Goal: Transaction & Acquisition: Purchase product/service

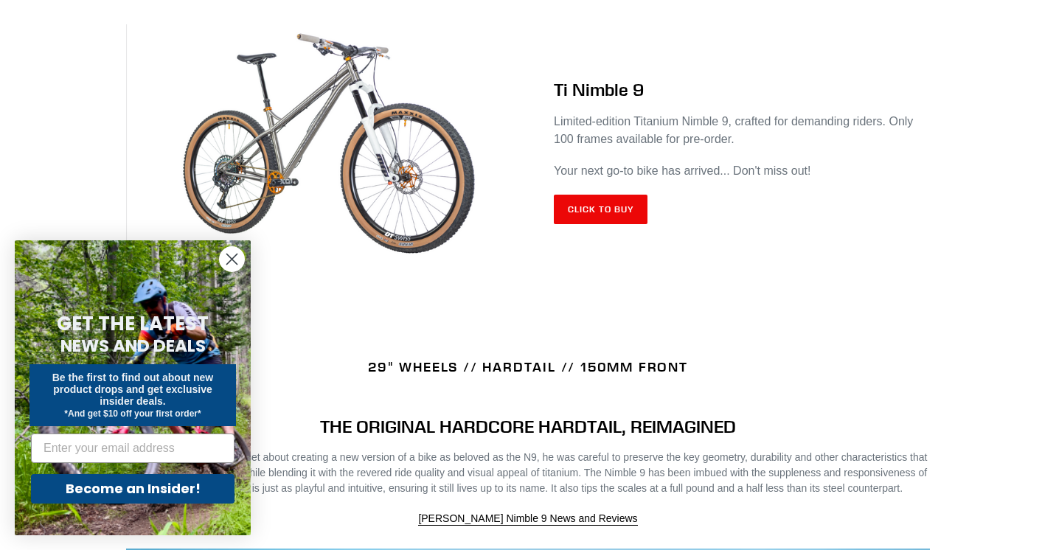
scroll to position [647, 0]
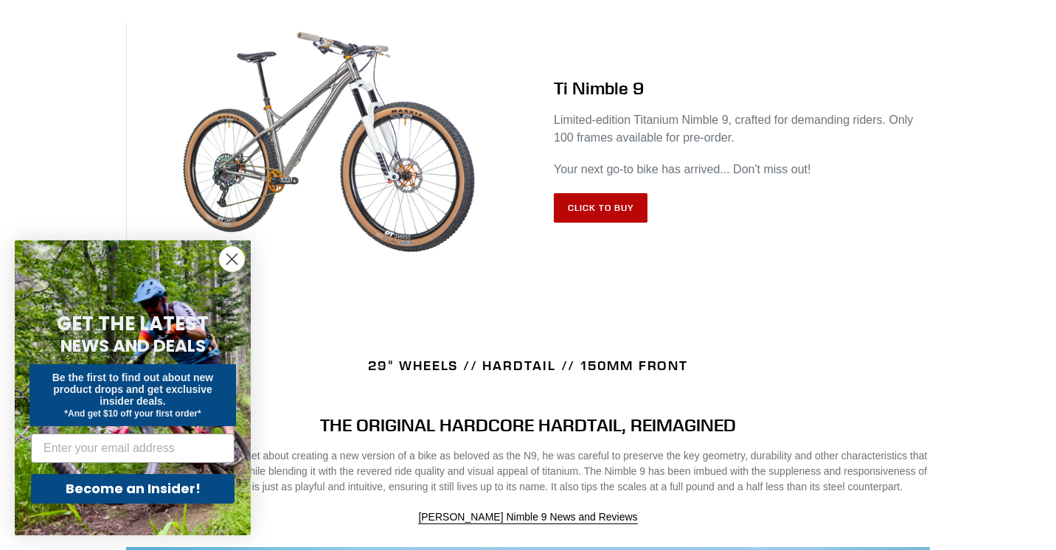
click at [606, 219] on link "Click to Buy" at bounding box center [601, 207] width 94 height 29
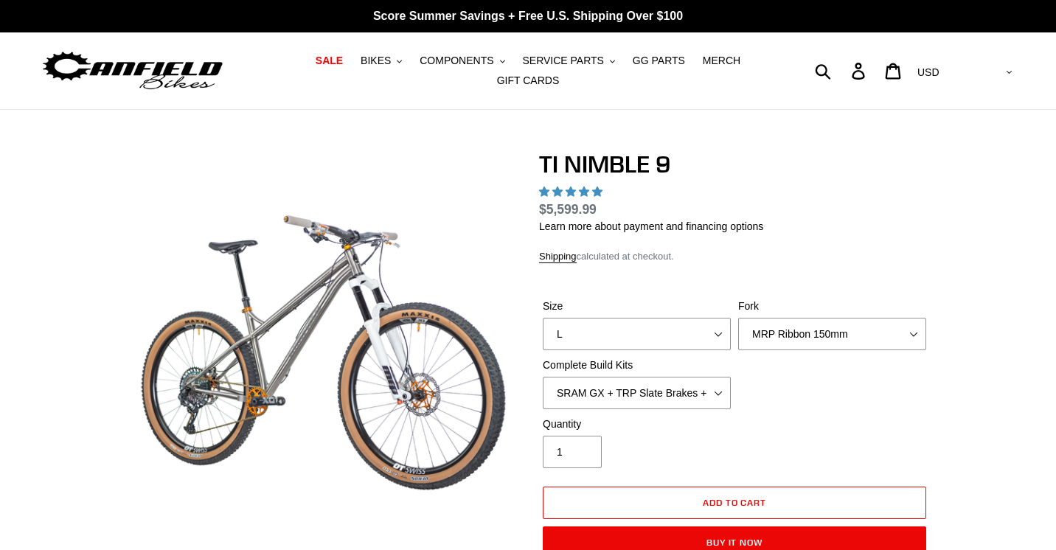
select select "highest-rating"
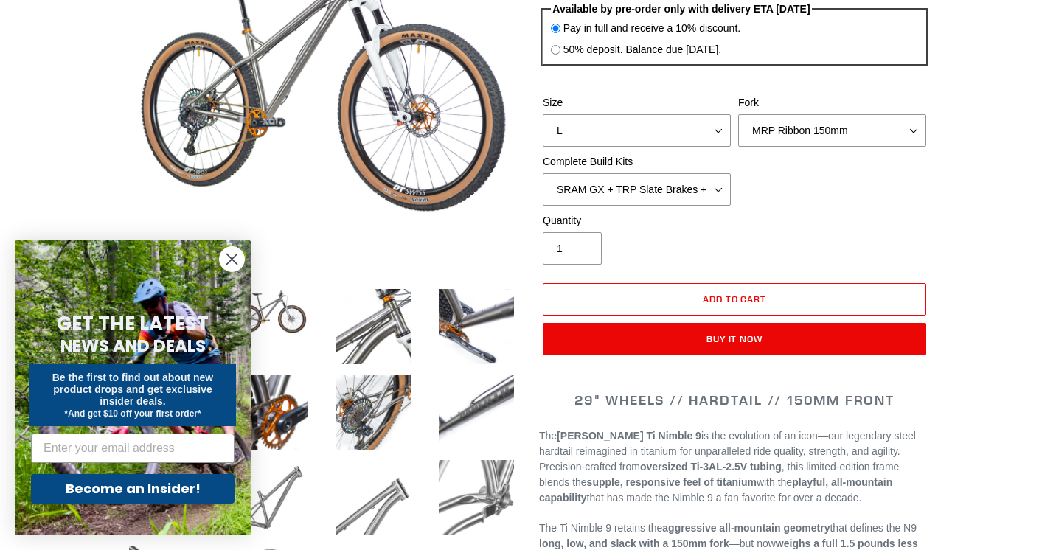
scroll to position [285, 0]
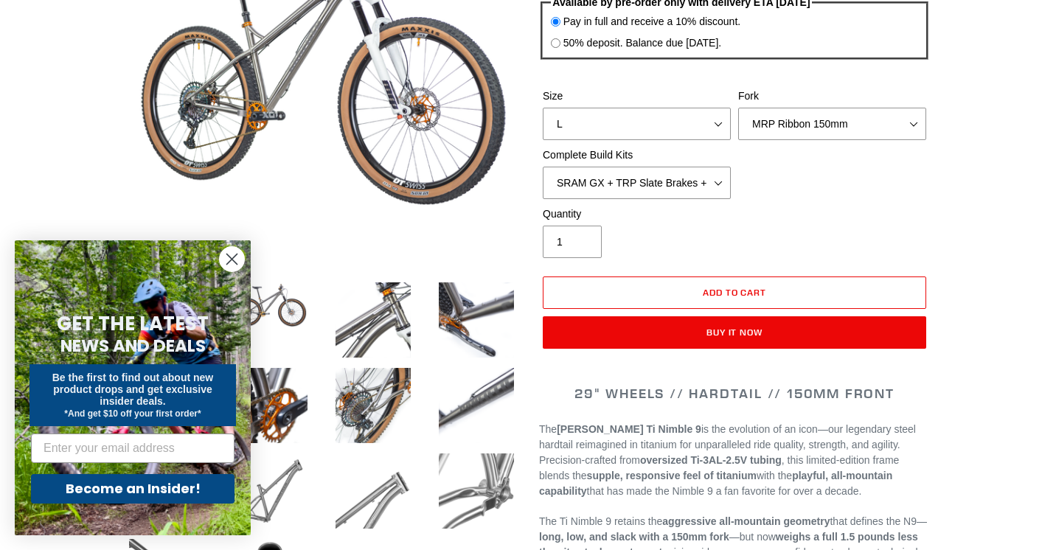
click at [236, 264] on circle "Close dialog" at bounding box center [232, 259] width 24 height 24
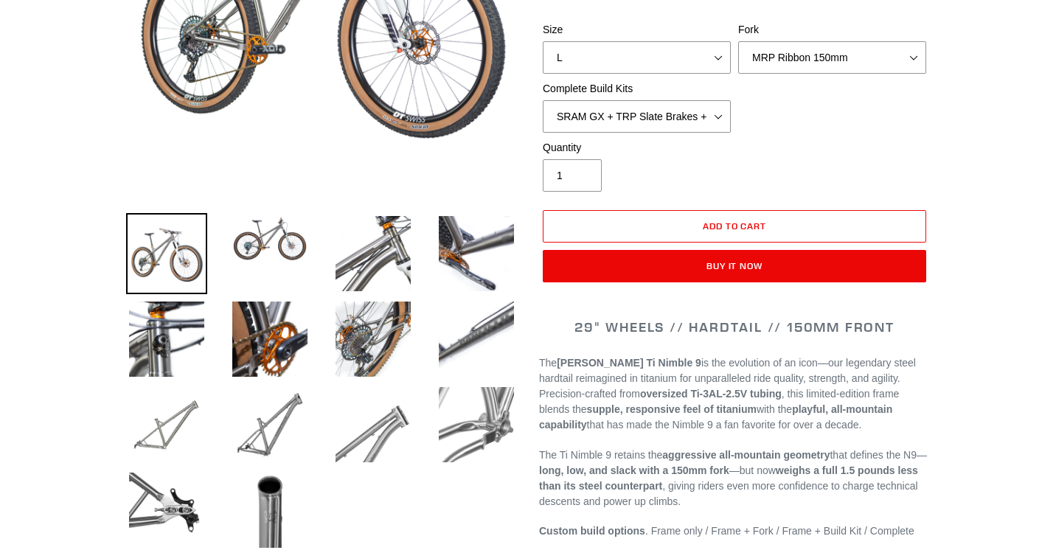
scroll to position [358, 0]
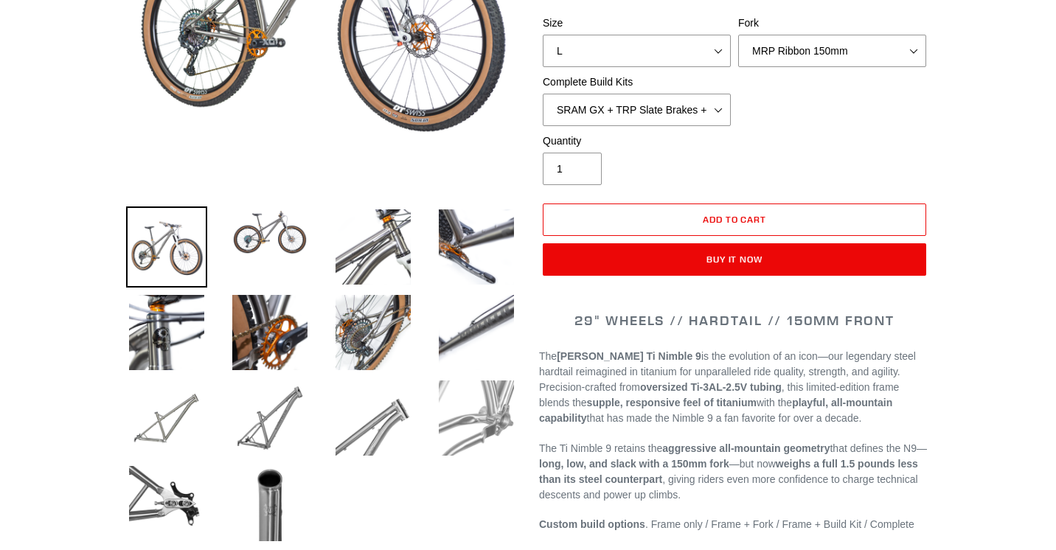
click at [457, 437] on img at bounding box center [476, 417] width 81 height 81
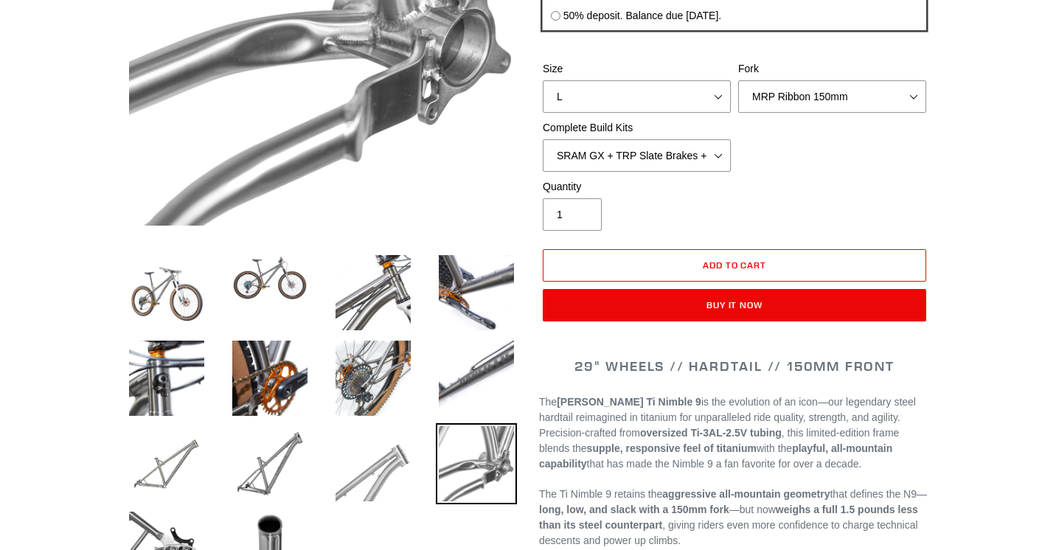
scroll to position [334, 0]
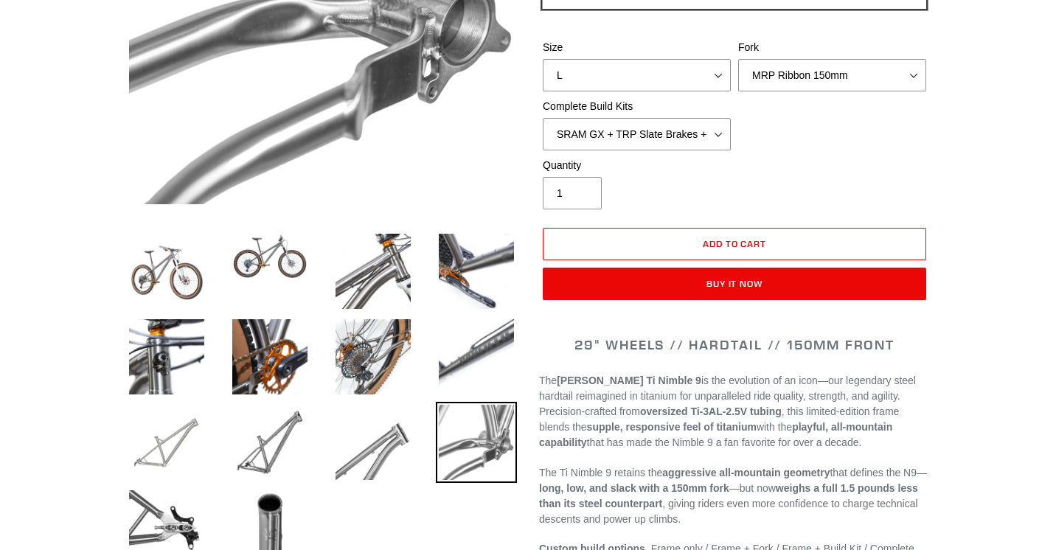
click at [169, 445] on img at bounding box center [166, 442] width 81 height 81
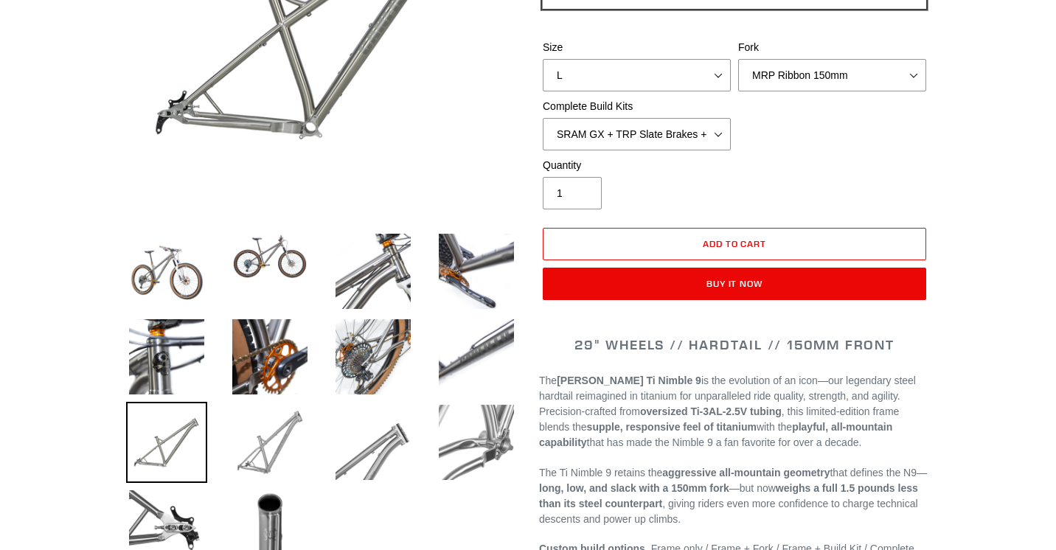
scroll to position [257, 0]
